Goal: Task Accomplishment & Management: Complete application form

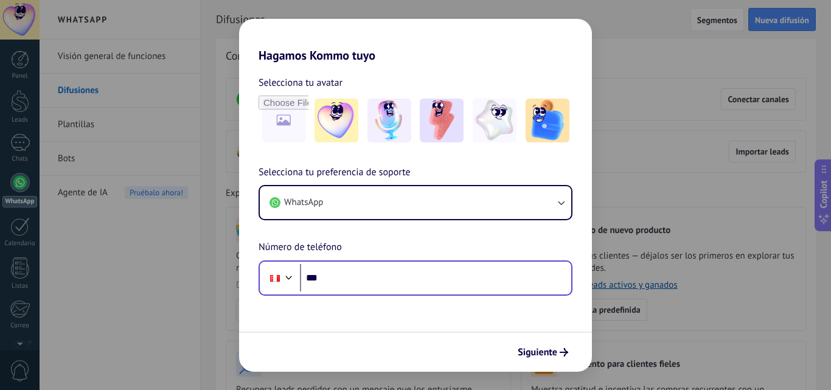
click at [373, 294] on div "Phone ***" at bounding box center [415, 277] width 314 height 35
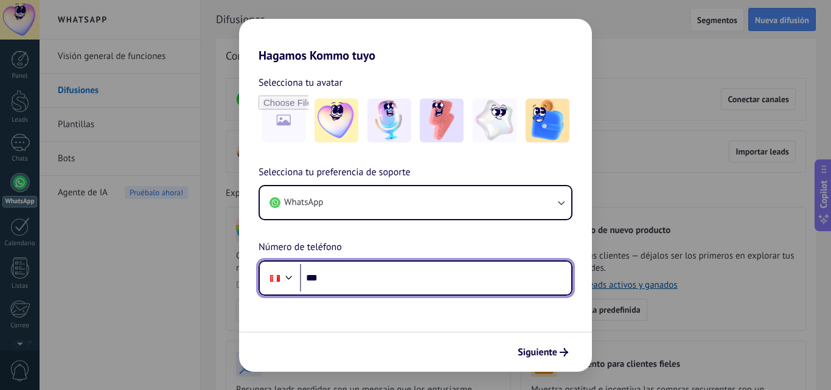
click at [366, 285] on input "***" at bounding box center [435, 278] width 271 height 28
type input "**********"
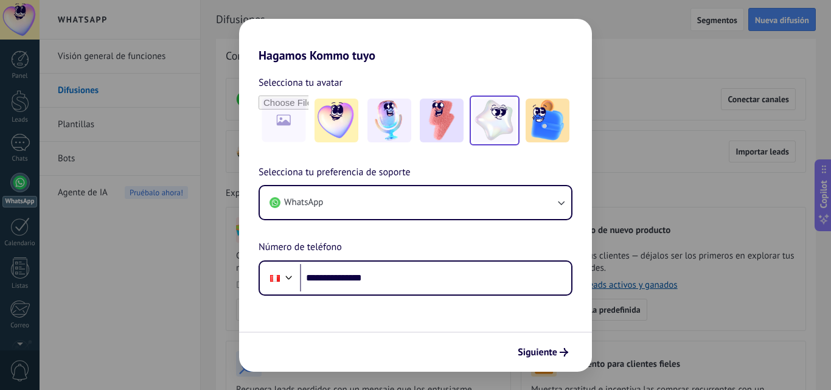
click at [481, 130] on img at bounding box center [495, 121] width 44 height 44
click at [539, 355] on span "Siguiente" at bounding box center [538, 352] width 40 height 9
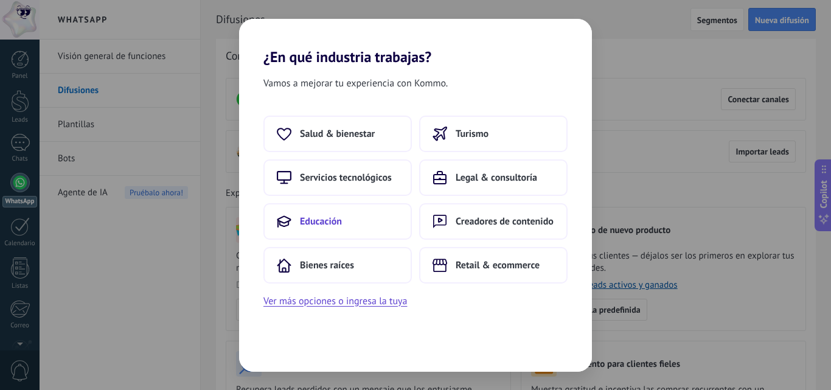
click at [317, 219] on span "Educación" at bounding box center [321, 221] width 42 height 12
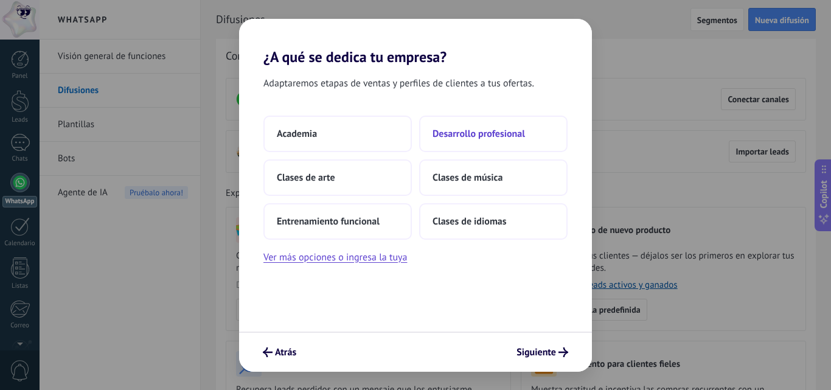
click at [471, 131] on span "Desarrollo profesional" at bounding box center [478, 134] width 92 height 12
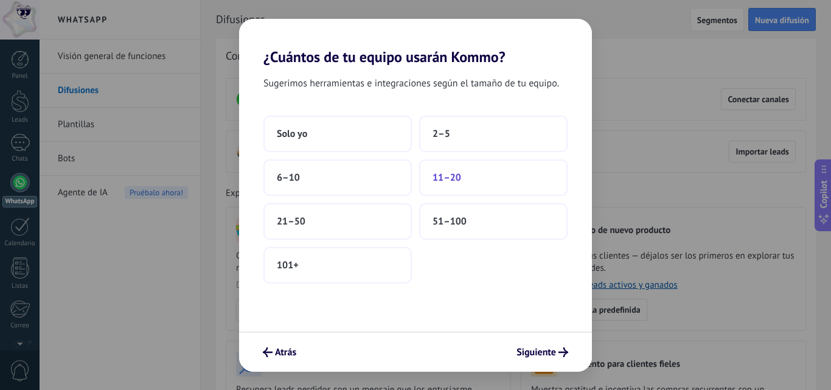
click at [481, 168] on button "11–20" at bounding box center [493, 177] width 148 height 36
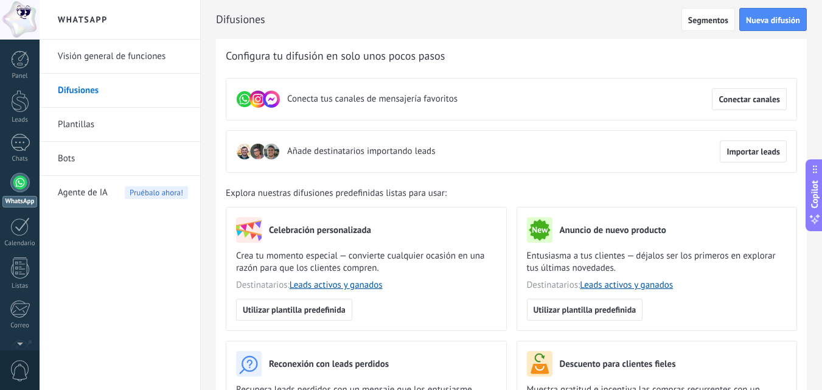
click at [91, 126] on link "Plantillas" at bounding box center [123, 125] width 130 height 34
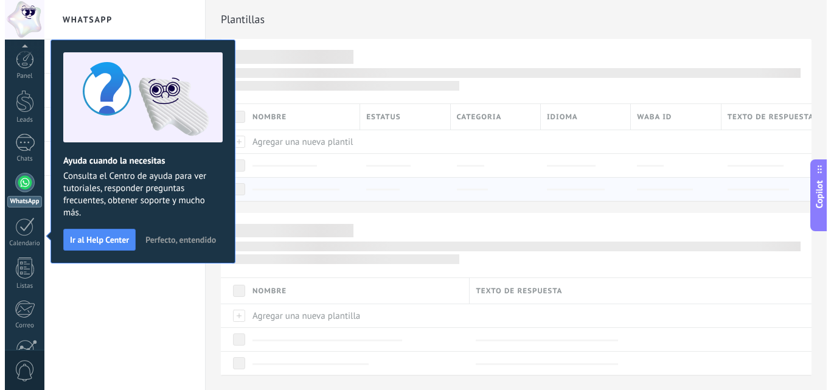
scroll to position [116, 0]
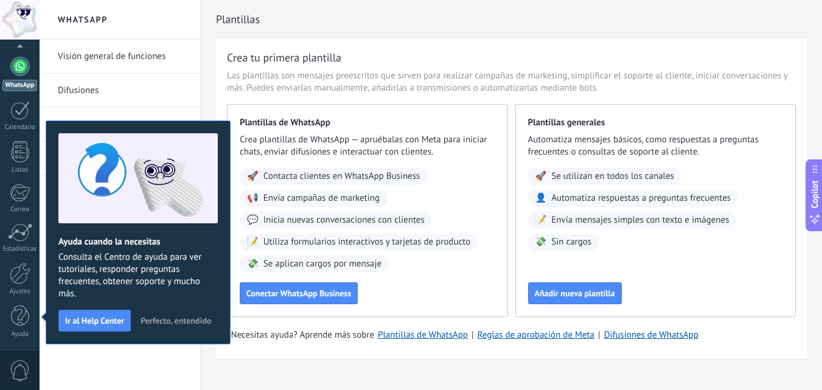
click at [153, 323] on span "Perfecto, entendido" at bounding box center [175, 320] width 71 height 9
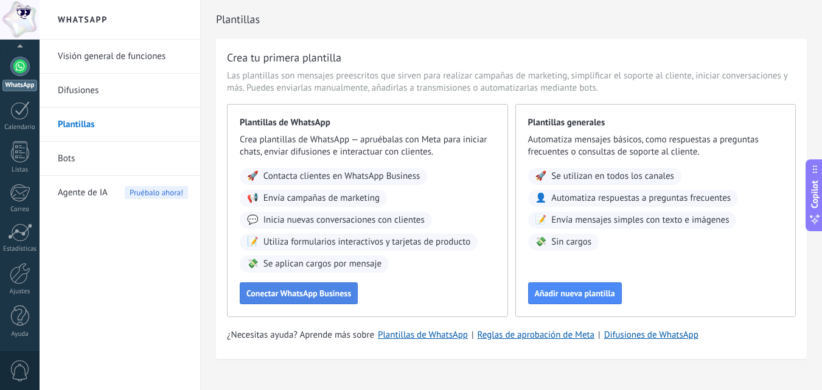
click at [323, 297] on span "Conectar WhatsApp Business" at bounding box center [298, 293] width 105 height 9
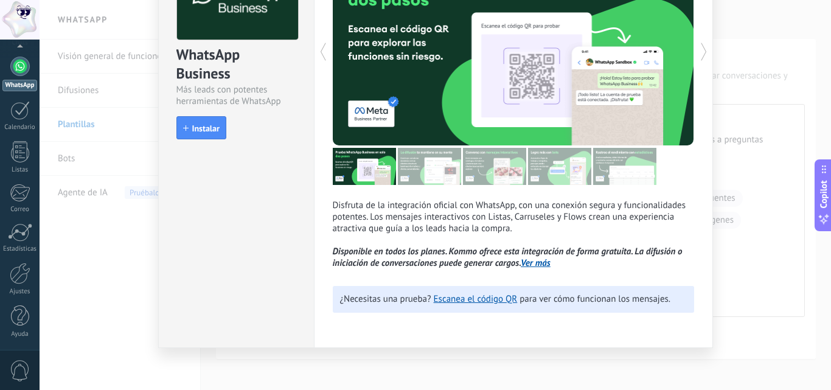
scroll to position [107, 0]
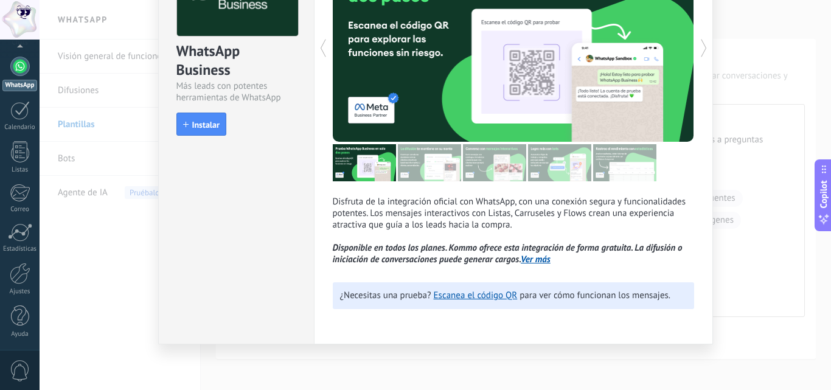
click at [524, 261] on link "Ver más" at bounding box center [536, 260] width 30 height 12
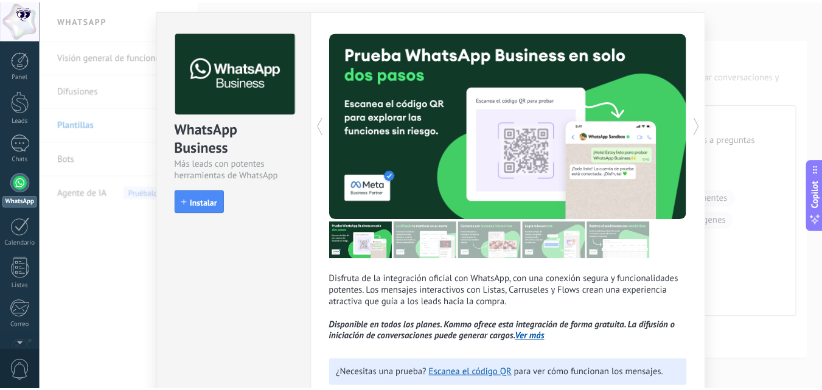
scroll to position [0, 0]
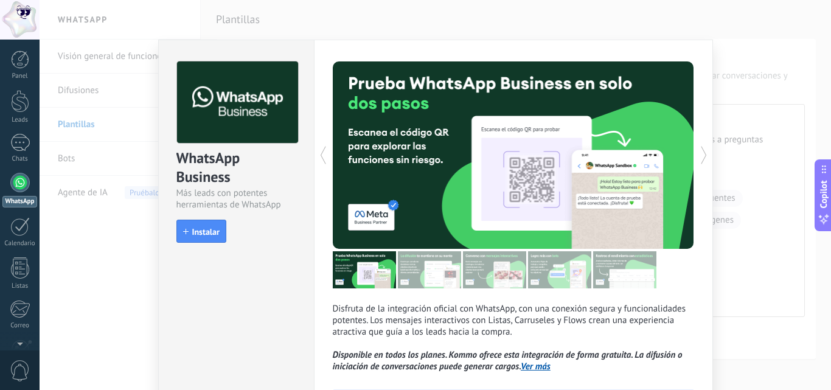
click at [301, 16] on div "WhatsApp Business Más leads con potentes herramientas de WhatsApp install Insta…" at bounding box center [435, 195] width 791 height 390
